Goal: Information Seeking & Learning: Learn about a topic

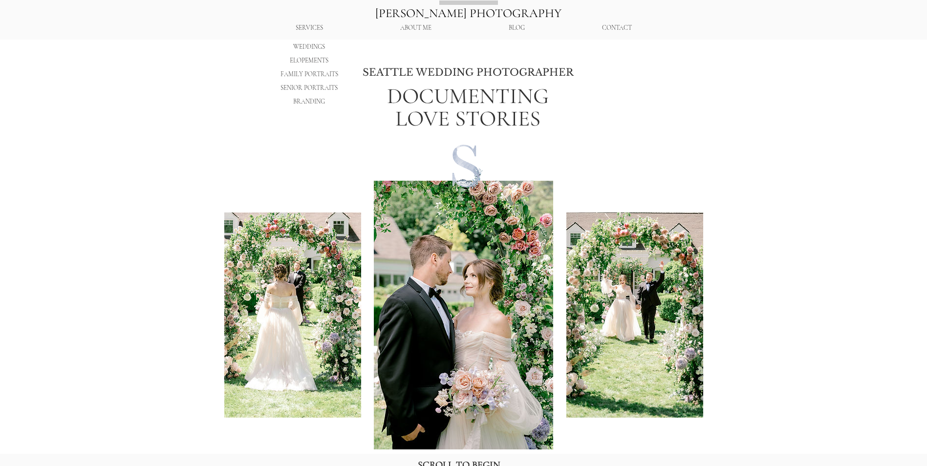
click at [315, 59] on p "ELOPEMENTS" at bounding box center [309, 61] width 45 height 14
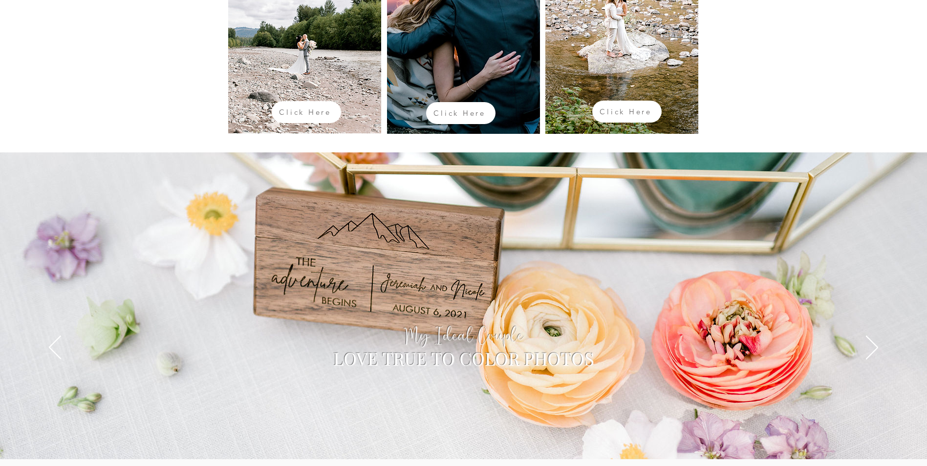
scroll to position [3235, 0]
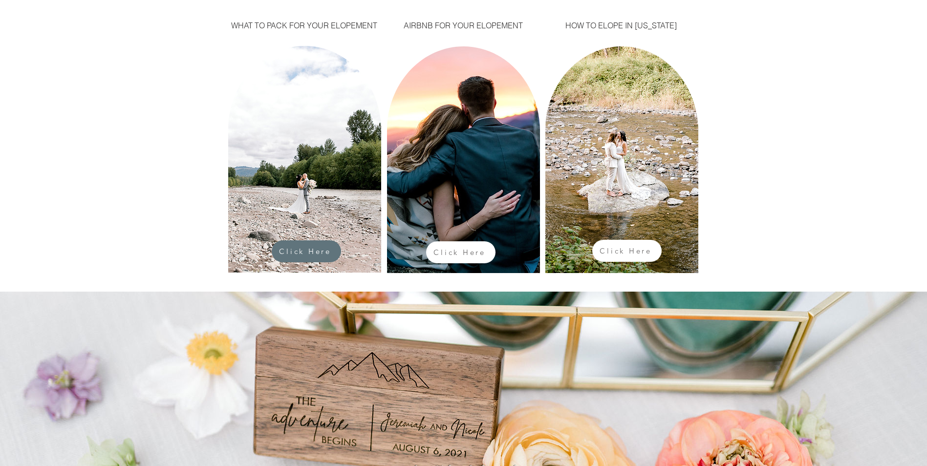
click at [324, 247] on span "Click Here" at bounding box center [305, 251] width 52 height 9
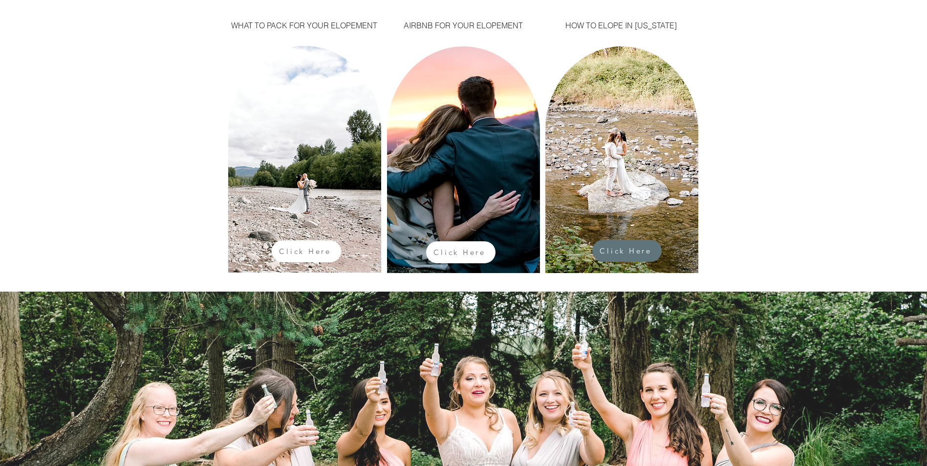
click at [647, 256] on span "Click Here" at bounding box center [627, 250] width 66 height 19
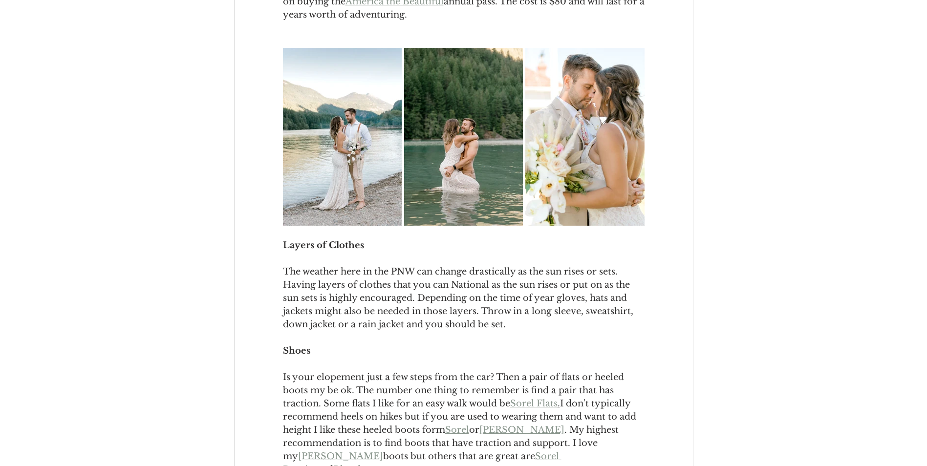
scroll to position [586, 0]
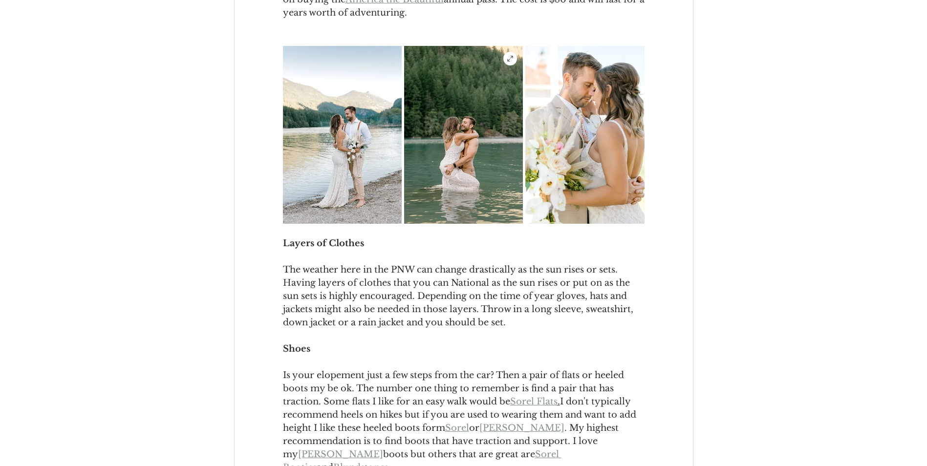
click at [472, 224] on img "main content" at bounding box center [463, 135] width 119 height 178
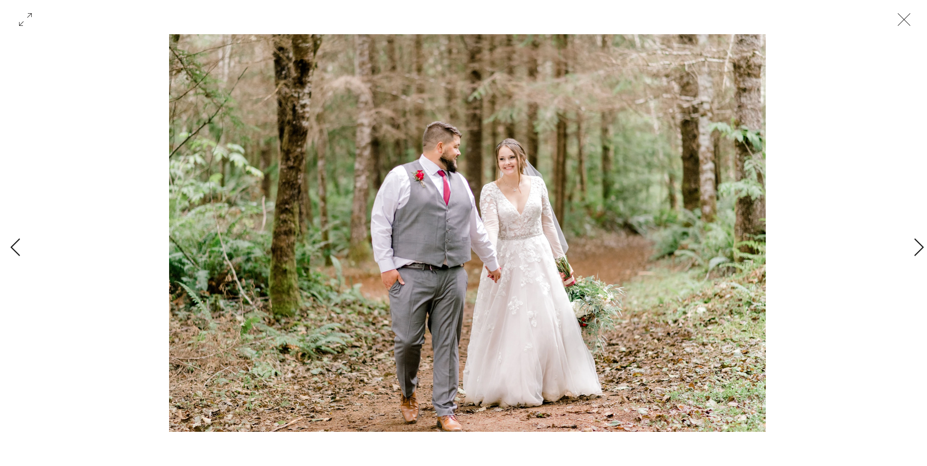
scroll to position [0, 1745]
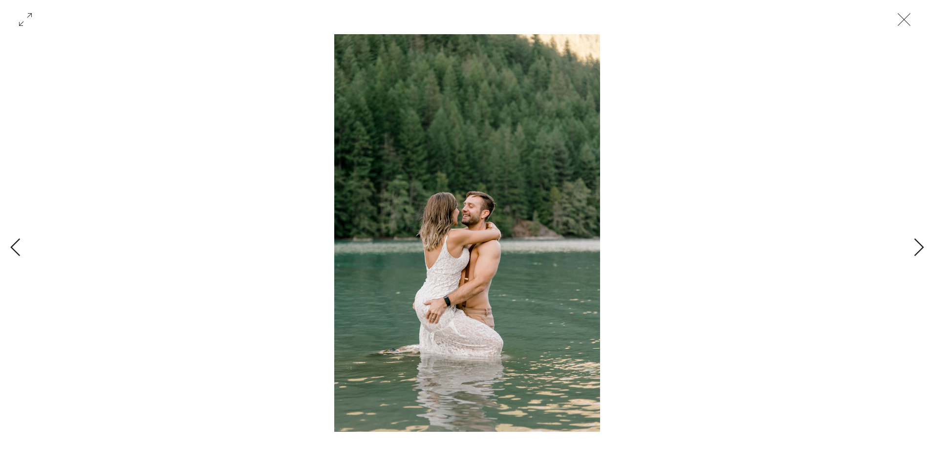
click at [901, 20] on icon "Close" at bounding box center [903, 19] width 29 height 29
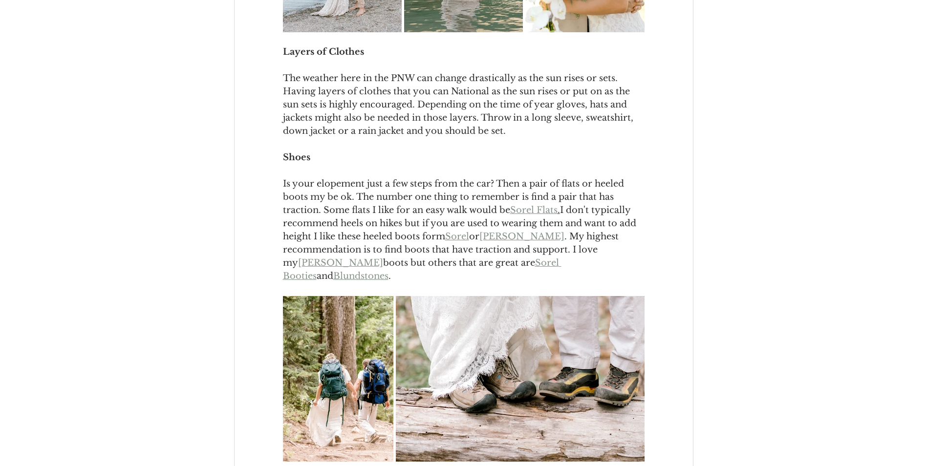
scroll to position [782, 0]
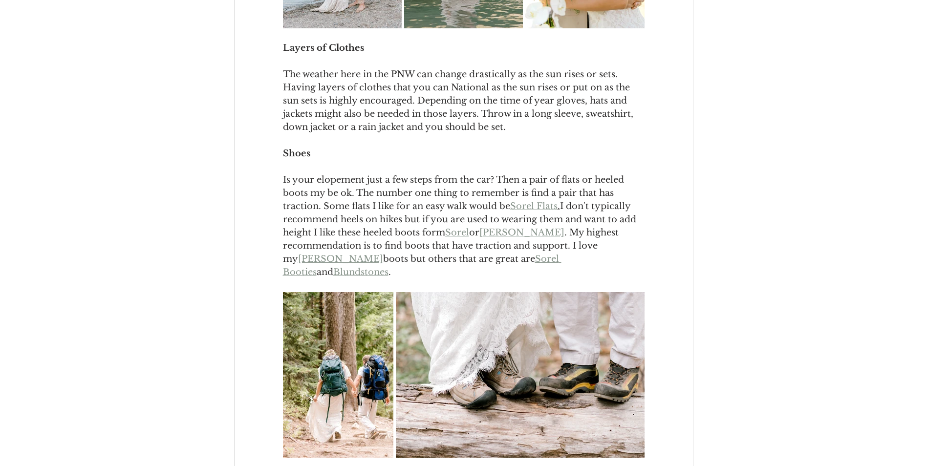
click at [519, 212] on span "Sorel Flats" at bounding box center [533, 206] width 47 height 11
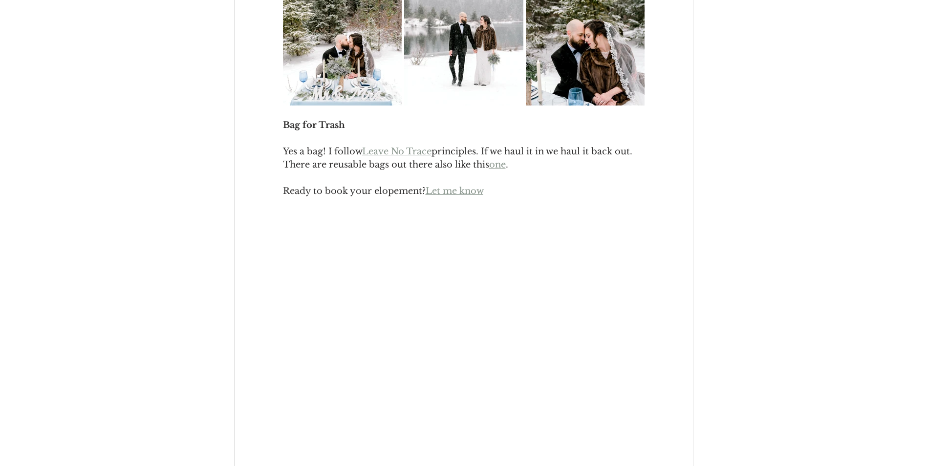
scroll to position [1564, 0]
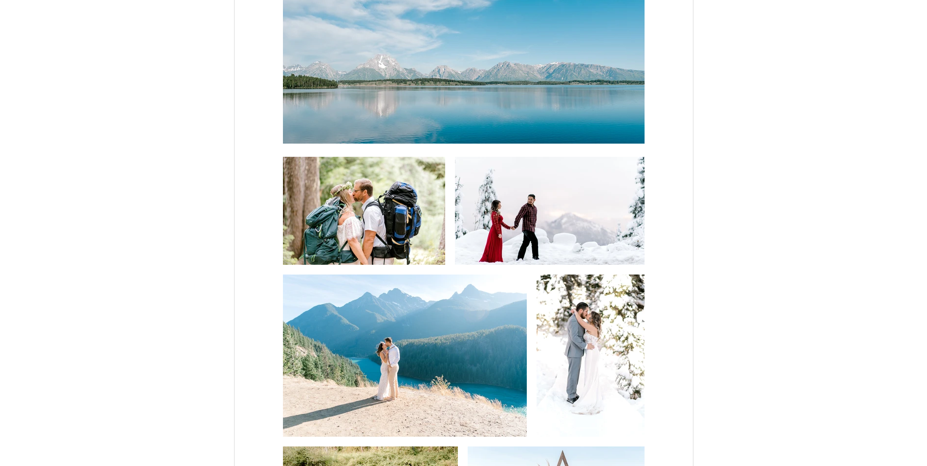
scroll to position [2736, 0]
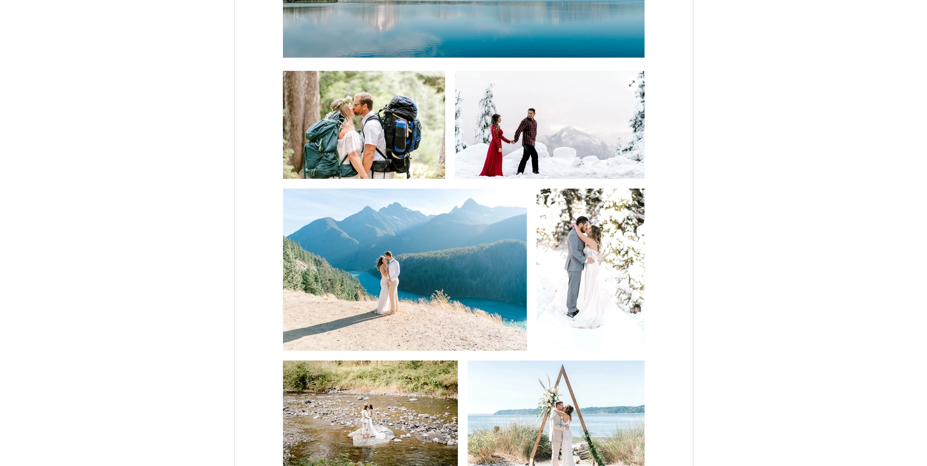
click at [517, 123] on img "main content" at bounding box center [550, 125] width 190 height 108
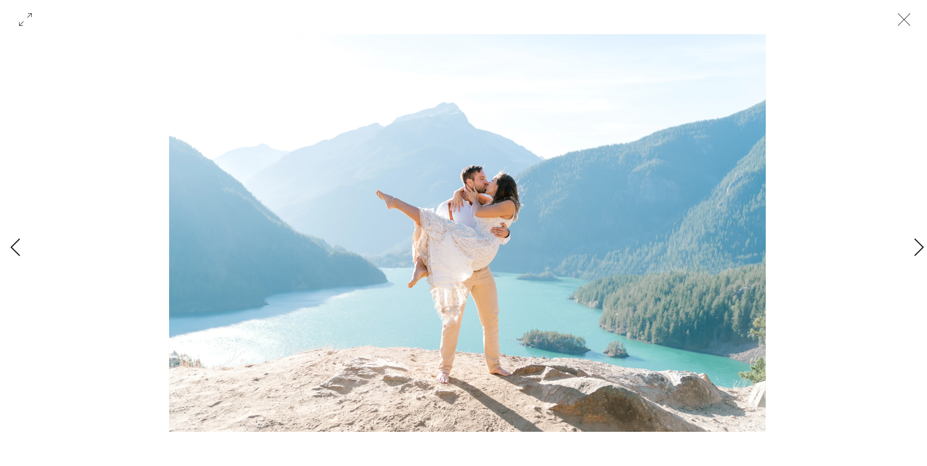
scroll to position [0, 5236]
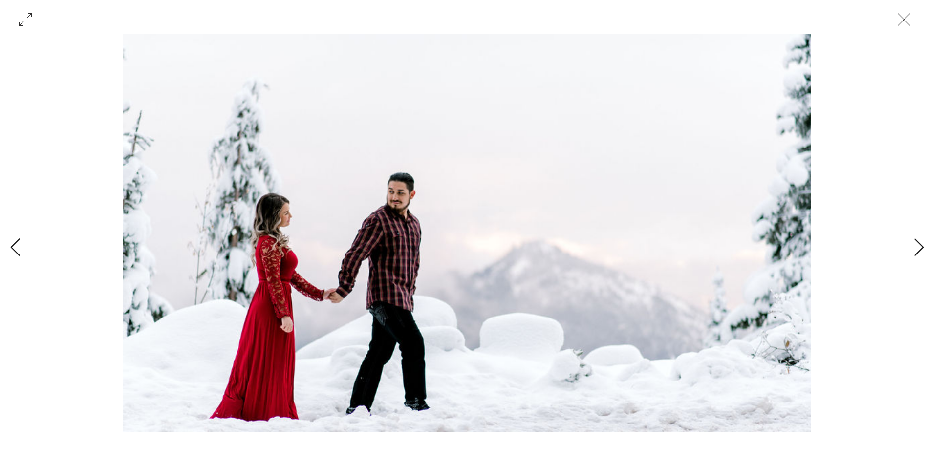
click at [903, 18] on icon "Close" at bounding box center [903, 19] width 29 height 29
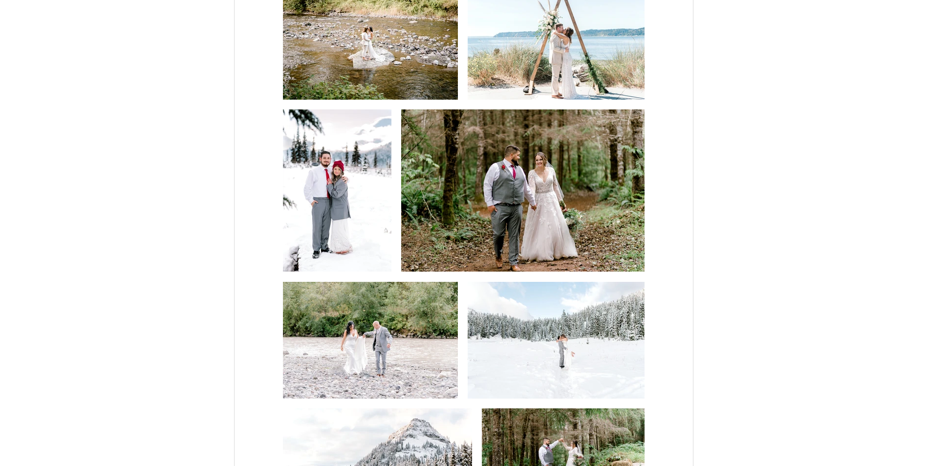
scroll to position [3127, 0]
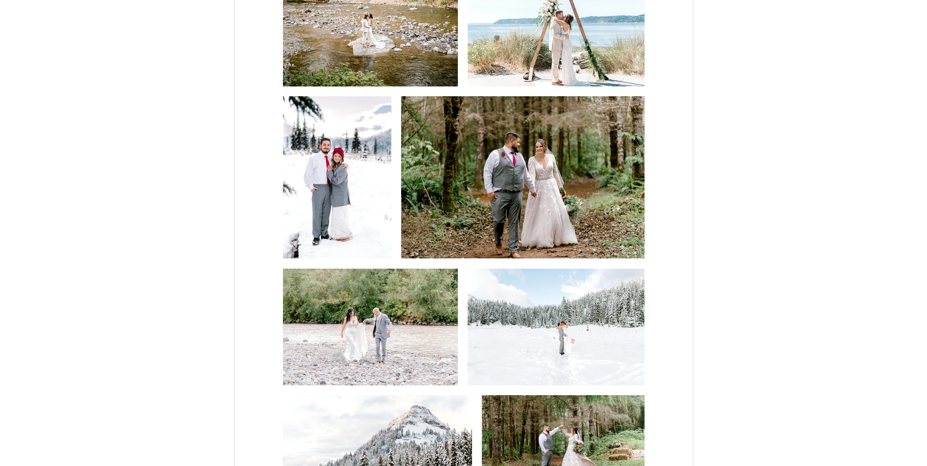
click at [396, 64] on img "main content" at bounding box center [370, 28] width 175 height 117
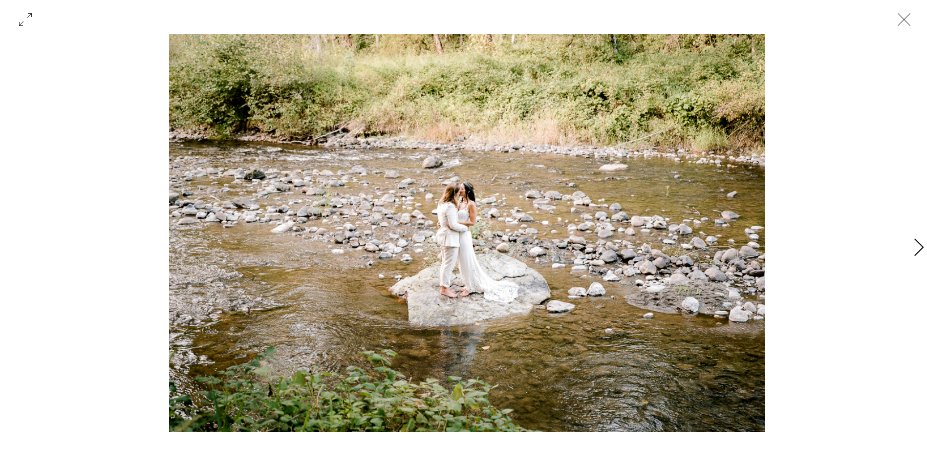
scroll to position [0, 7854]
click at [900, 22] on icon "Close" at bounding box center [903, 19] width 29 height 29
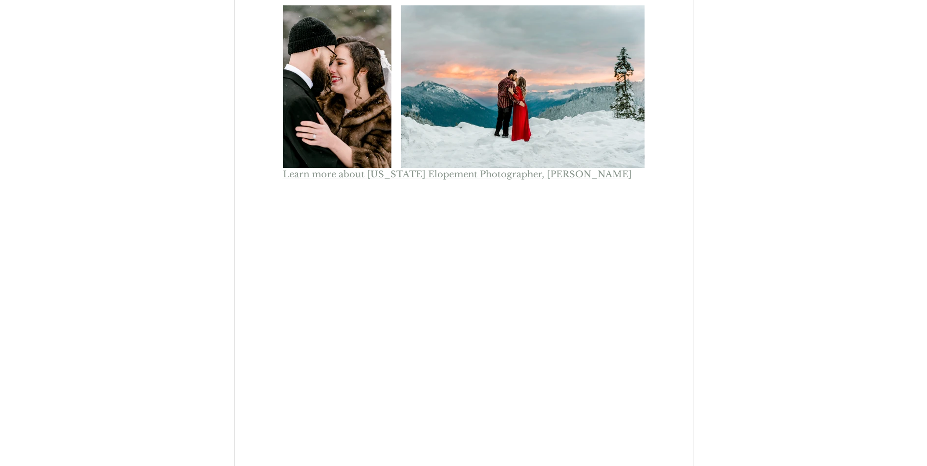
scroll to position [4332, 0]
